Goal: Task Accomplishment & Management: Use online tool/utility

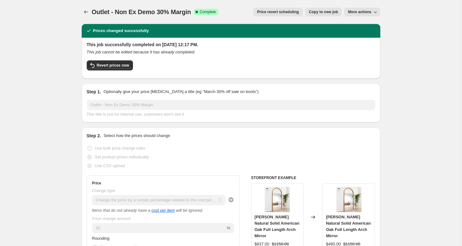
select select "pc"
select select "no_change"
select select "tag"
select select "not_equal"
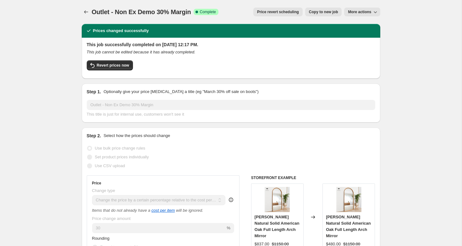
click at [354, 16] on button "More actions" at bounding box center [362, 12] width 36 height 9
click at [340, 4] on div "Outlet - Non Ex Demo 30% Margin. This page is ready Outlet - Non Ex Demo 30% Ma…" at bounding box center [231, 12] width 299 height 24
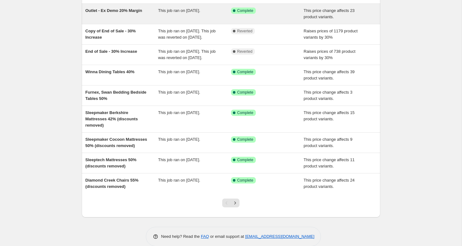
scroll to position [103, 0]
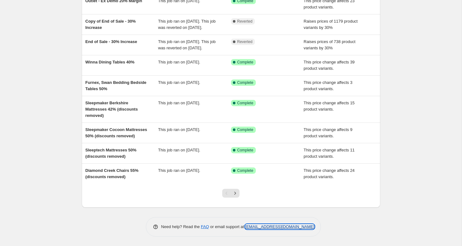
click at [268, 228] on link "[EMAIL_ADDRESS][DOMAIN_NAME]" at bounding box center [279, 227] width 69 height 5
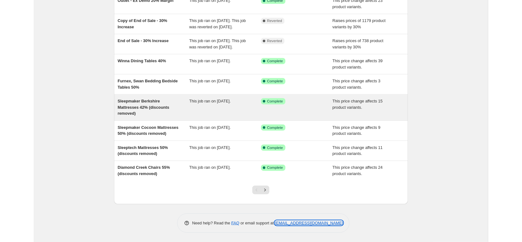
scroll to position [0, 0]
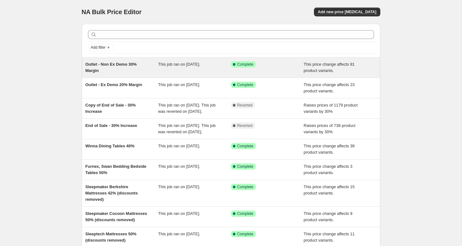
click at [120, 62] on div "Outlet - Non Ex Demo 30% Margin" at bounding box center [122, 67] width 73 height 13
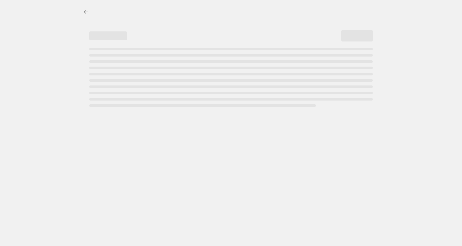
select select "pc"
select select "no_change"
select select "tag"
select select "not_equal"
